Goal: Check status: Check status

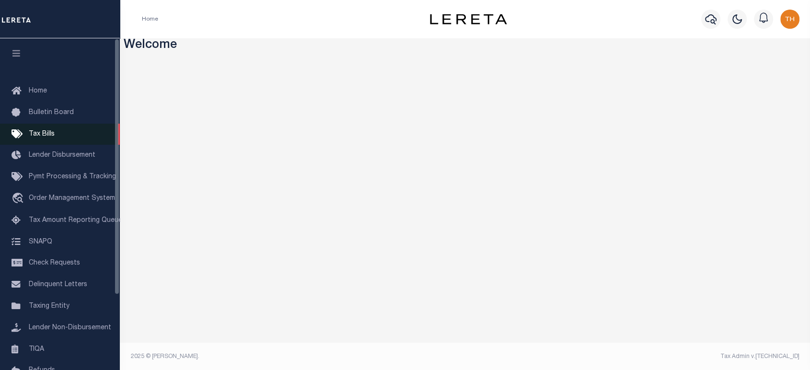
click at [47, 134] on span "Tax Bills" at bounding box center [42, 134] width 26 height 7
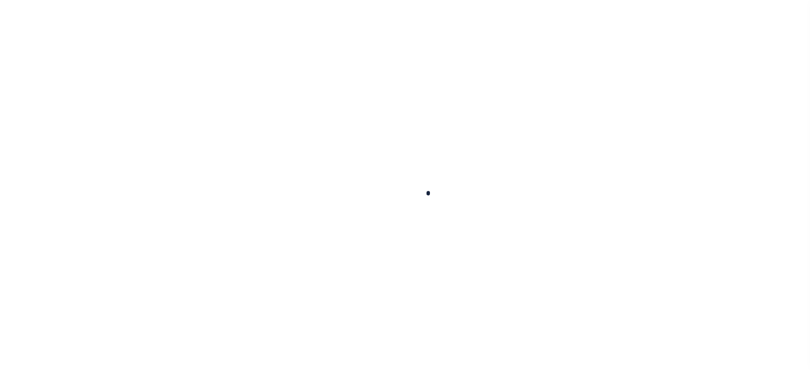
select select
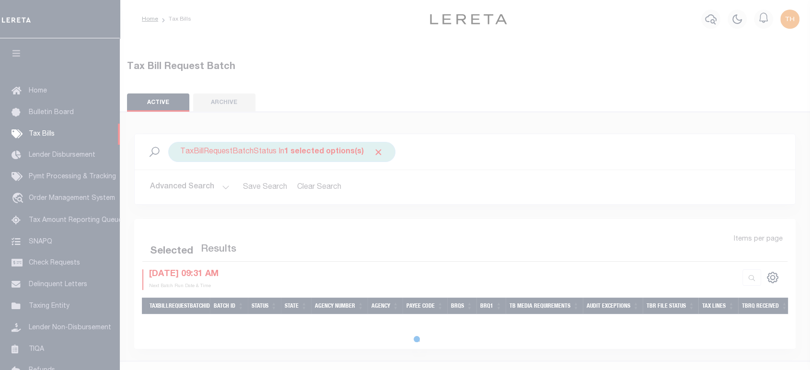
click at [377, 154] on div at bounding box center [405, 185] width 810 height 370
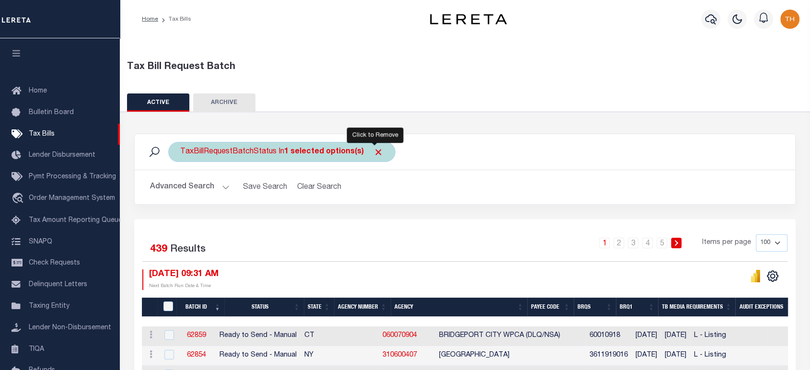
click at [373, 149] on span "Click to Remove" at bounding box center [378, 152] width 10 height 10
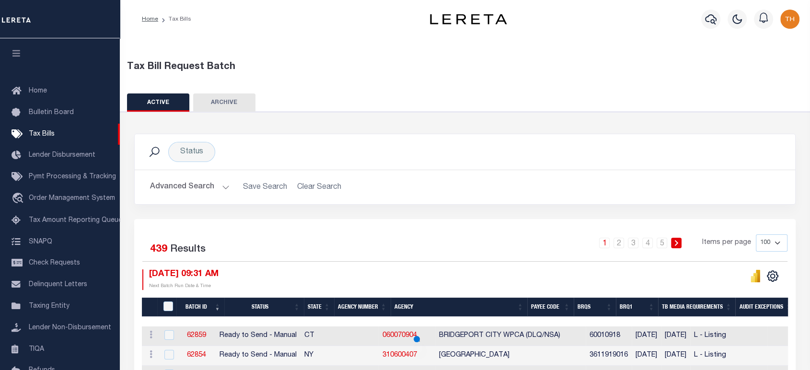
click at [195, 183] on button "Advanced Search" at bounding box center [190, 187] width 80 height 19
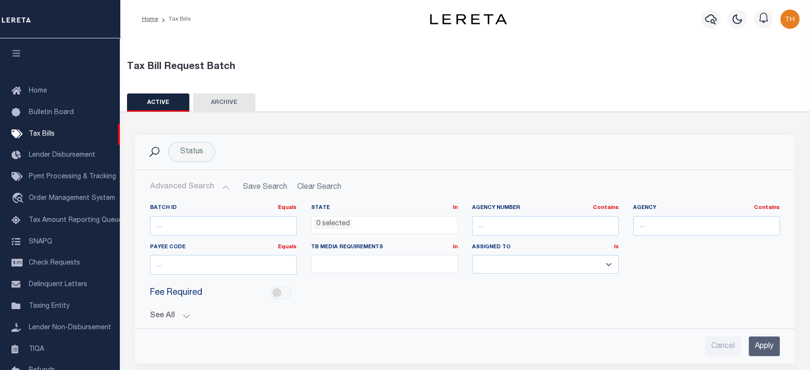
click at [181, 310] on div "See All BRQS On On After Before Between On On After Is" at bounding box center [465, 312] width 630 height 17
click at [179, 313] on button "See All" at bounding box center [465, 315] width 630 height 9
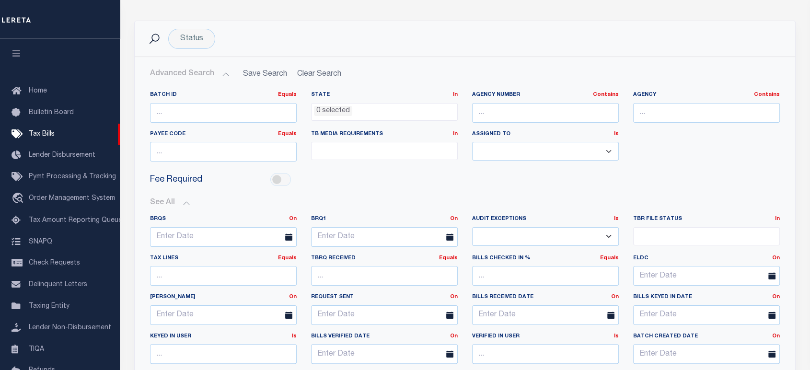
scroll to position [160, 0]
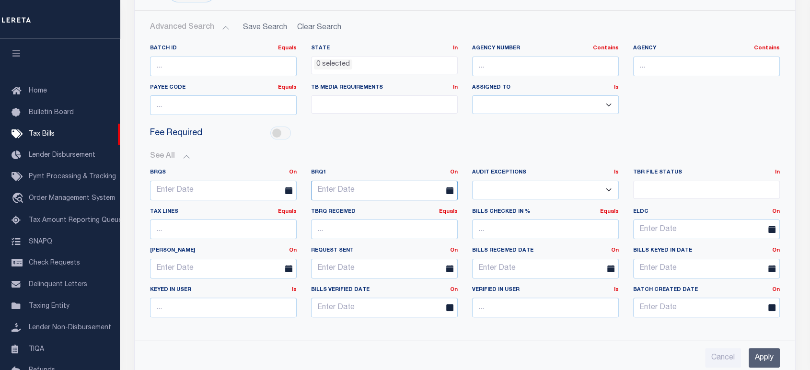
click at [373, 190] on input "text" at bounding box center [384, 191] width 147 height 20
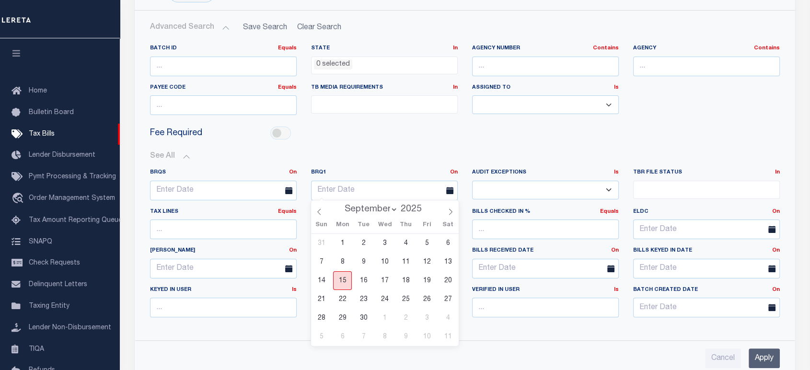
click at [344, 281] on span "15" at bounding box center [342, 280] width 19 height 19
type input "[DATE]"
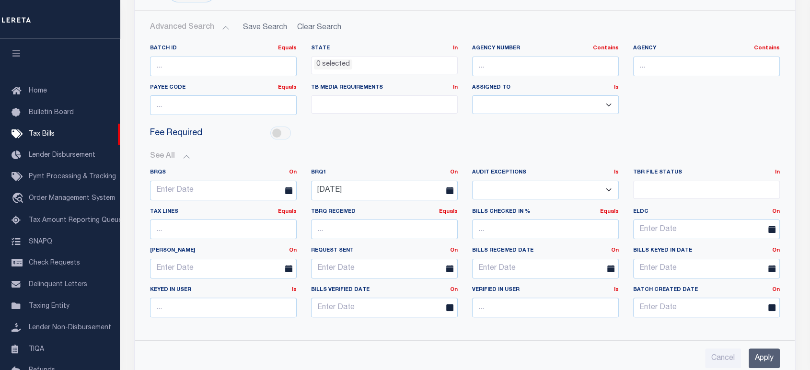
click at [773, 348] on input "Apply" at bounding box center [763, 358] width 31 height 20
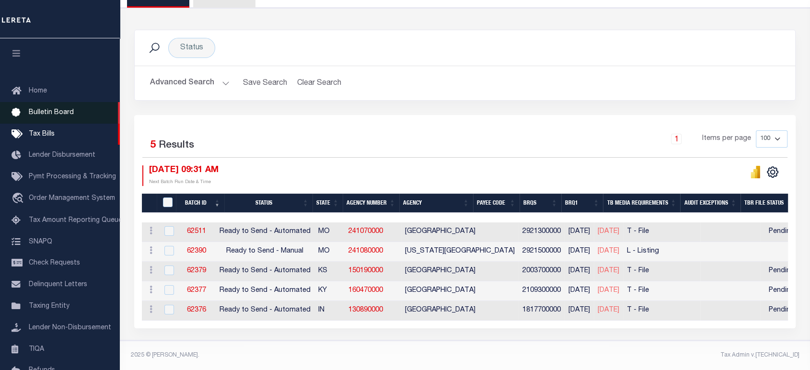
scroll to position [109, 0]
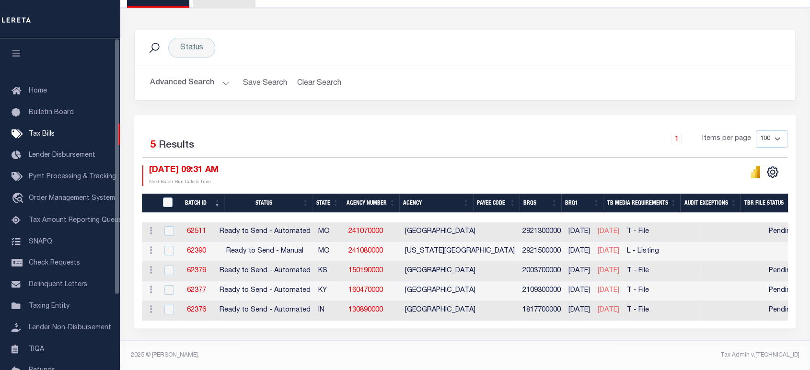
click at [24, 50] on button "button" at bounding box center [16, 54] width 33 height 33
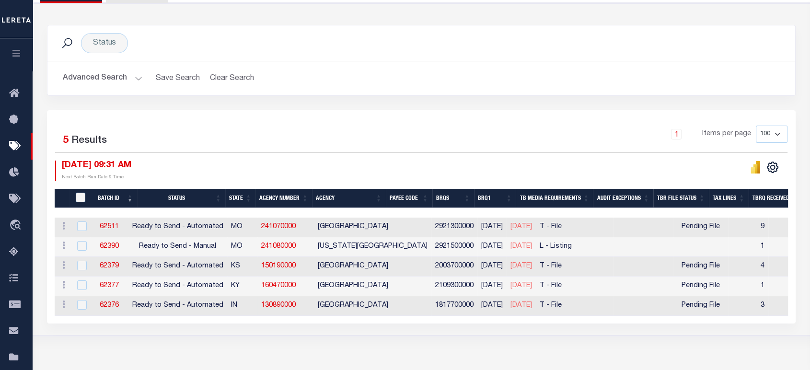
drag, startPoint x: 724, startPoint y: 302, endPoint x: 679, endPoint y: 302, distance: 45.5
click at [679, 302] on tr "ACTIONS [GEOGRAPHIC_DATA] 62376 Ready to Send - Automated IN 130890000 [GEOGRAP…" at bounding box center [773, 306] width 1437 height 20
drag, startPoint x: 724, startPoint y: 284, endPoint x: 675, endPoint y: 286, distance: 49.9
click at [675, 286] on tr "ACTIONS [GEOGRAPHIC_DATA] 62377 Ready to Send - Automated KY 160470000 [GEOGRAP…" at bounding box center [773, 286] width 1437 height 20
drag, startPoint x: 725, startPoint y: 269, endPoint x: 669, endPoint y: 271, distance: 56.6
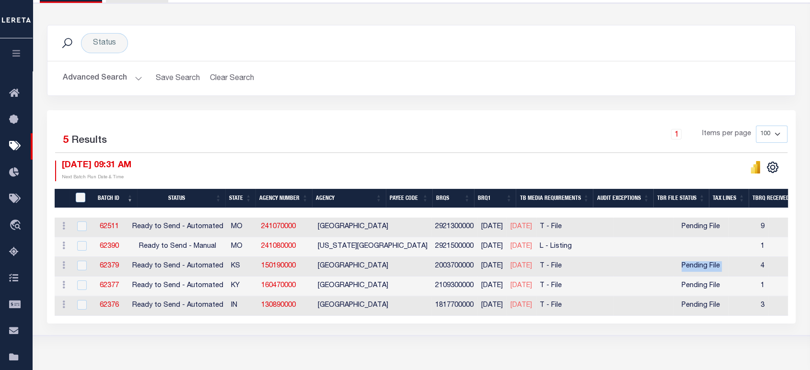
click at [668, 271] on tr "ACTIONS [GEOGRAPHIC_DATA] 62379 Ready to Send - Automated KS 150190000 [GEOGRAP…" at bounding box center [773, 267] width 1437 height 20
drag, startPoint x: 702, startPoint y: 225, endPoint x: 671, endPoint y: 225, distance: 31.1
click at [672, 225] on tr "ACTIONS [GEOGRAPHIC_DATA] 62511 Ready to Send - Automated MO 241070000 [GEOGRAP…" at bounding box center [773, 228] width 1437 height 20
drag, startPoint x: 676, startPoint y: 265, endPoint x: 763, endPoint y: 267, distance: 86.7
click at [763, 267] on tr "ACTIONS [GEOGRAPHIC_DATA] 62379 Ready to Send - Automated KS 150190000 [GEOGRAP…" at bounding box center [773, 267] width 1437 height 20
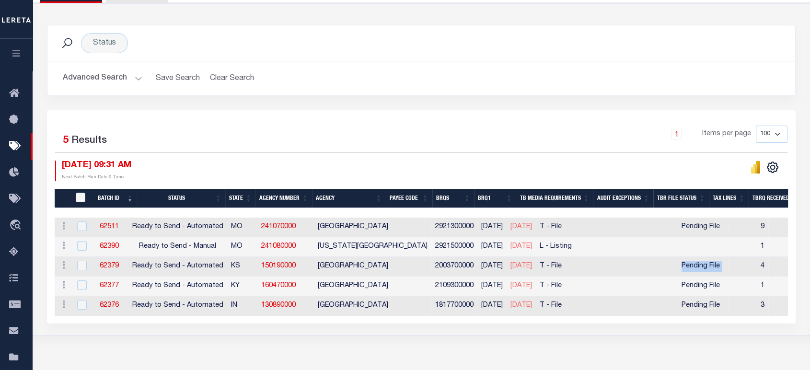
drag, startPoint x: 762, startPoint y: 287, endPoint x: 677, endPoint y: 286, distance: 85.3
click at [677, 286] on tr "ACTIONS [GEOGRAPHIC_DATA] 62377 Ready to Send - Automated KY 160470000 [GEOGRAP…" at bounding box center [773, 286] width 1437 height 20
click at [700, 323] on div "Selected 5 Results 1 Items per page 100 200 500 1000 [DATE] 09:31 AM" at bounding box center [421, 216] width 748 height 213
drag, startPoint x: 776, startPoint y: 308, endPoint x: 675, endPoint y: 267, distance: 109.0
click at [675, 267] on tbody "ACTIONS [GEOGRAPHIC_DATA] 62511 Ready to Send - Automated MO 241070000 [GEOGRAP…" at bounding box center [773, 267] width 1437 height 98
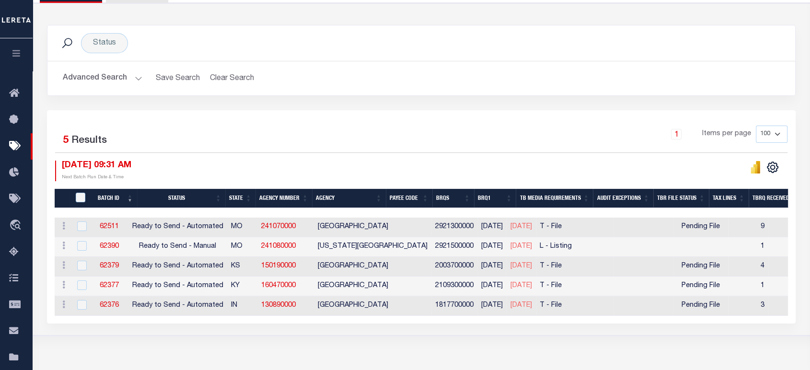
scroll to position [0, 642]
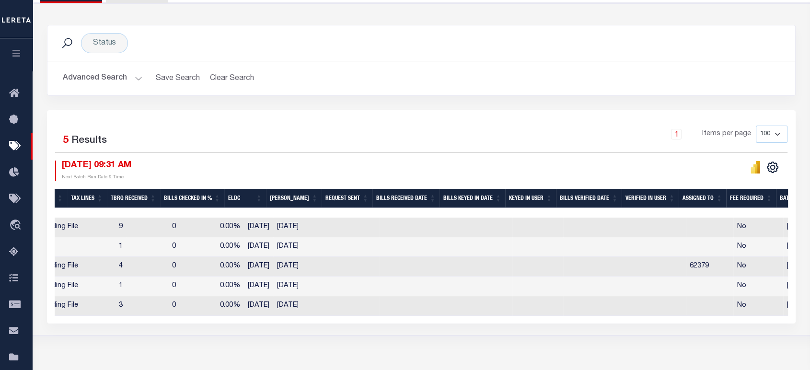
click at [453, 323] on div "Selected 5 Results 1 Items per page 100 200 500 1000 [DATE] 09:31 AM" at bounding box center [421, 216] width 748 height 213
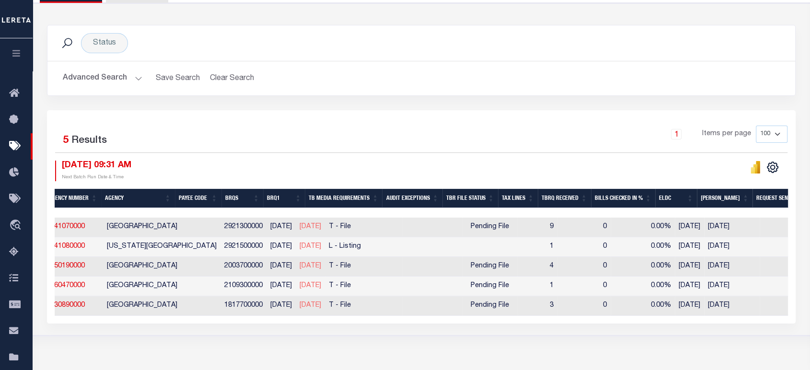
scroll to position [0, 149]
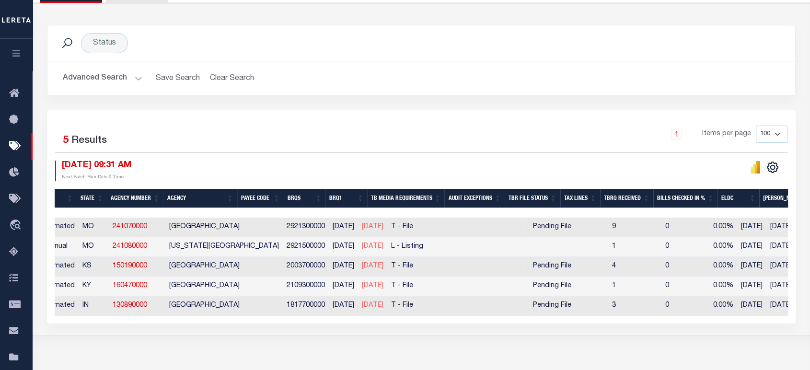
drag, startPoint x: 529, startPoint y: 306, endPoint x: 582, endPoint y: 305, distance: 52.7
click at [582, 305] on tr "ACTIONS [GEOGRAPHIC_DATA] 62376 Ready to Send - Automated IN 130890000 [GEOGRAP…" at bounding box center [624, 306] width 1437 height 20
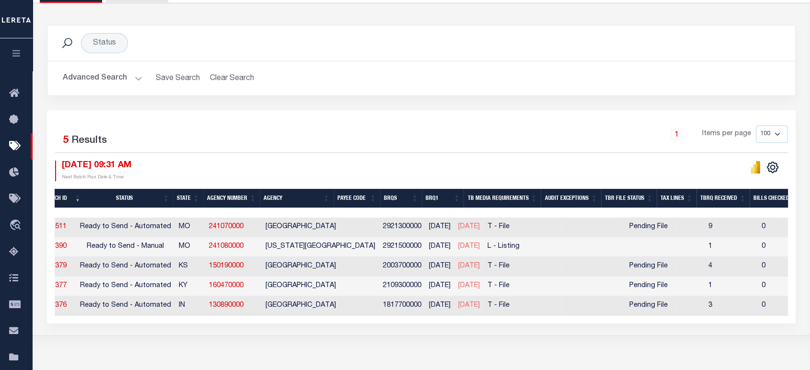
scroll to position [0, 0]
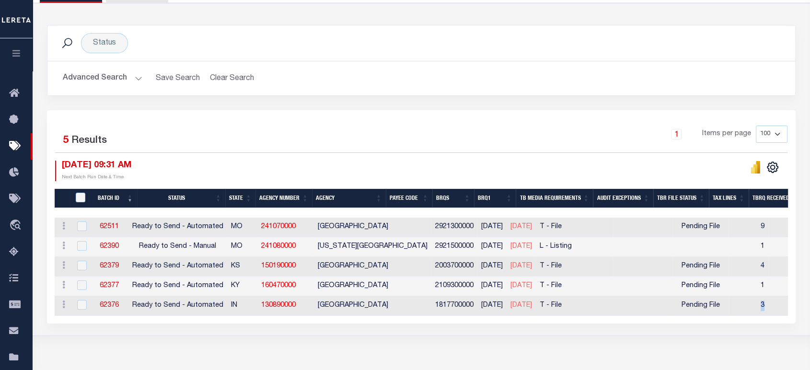
drag, startPoint x: 763, startPoint y: 309, endPoint x: 753, endPoint y: 310, distance: 10.1
click at [753, 310] on td "3" at bounding box center [748, 306] width 40 height 20
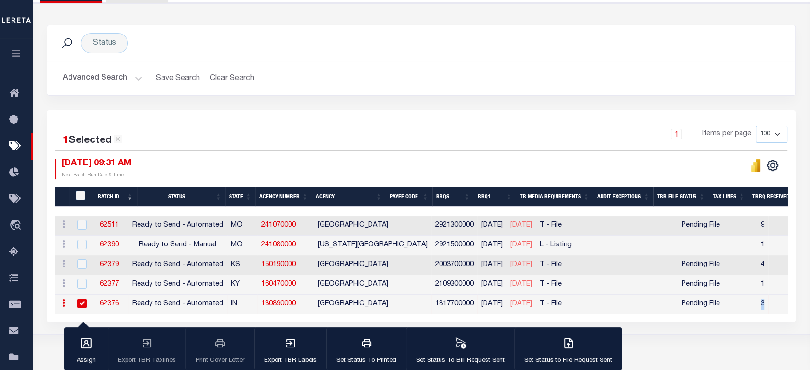
drag, startPoint x: 680, startPoint y: 309, endPoint x: 723, endPoint y: 310, distance: 43.1
click at [723, 310] on td "Pending File" at bounding box center [701, 305] width 56 height 20
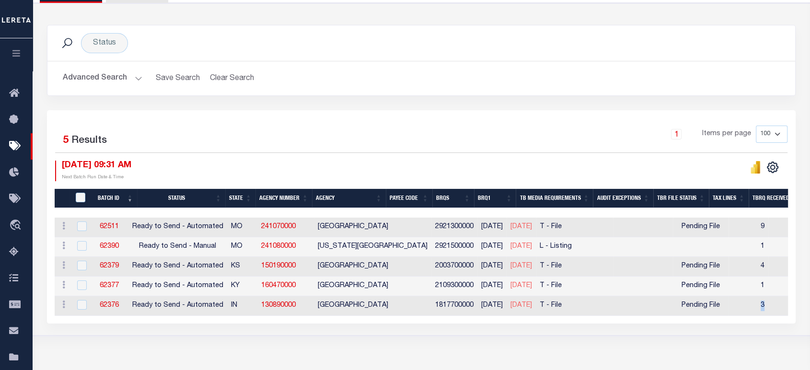
click at [760, 308] on td "3" at bounding box center [748, 306] width 40 height 20
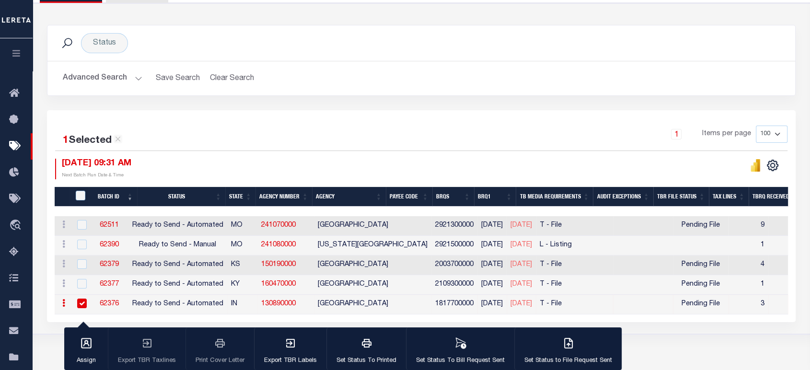
click at [690, 320] on div "1 Selected 5 Results 1 Items per page 100 200 500 1000 [DATE] 09:31 AM" at bounding box center [421, 216] width 748 height 212
drag, startPoint x: 762, startPoint y: 306, endPoint x: 756, endPoint y: 304, distance: 6.4
click at [756, 304] on td "3" at bounding box center [748, 305] width 40 height 20
checkbox input "false"
